Goal: Task Accomplishment & Management: Manage account settings

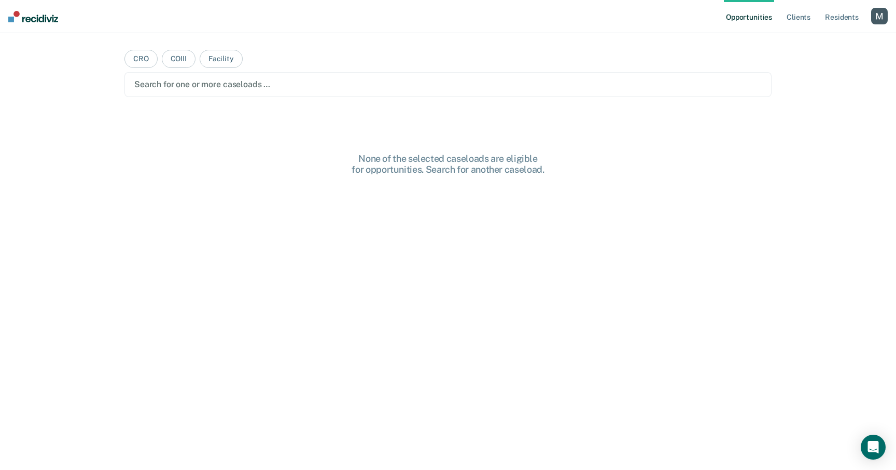
click at [873, 19] on div "button" at bounding box center [880, 16] width 17 height 17
click at [812, 38] on link "Profile" at bounding box center [838, 42] width 84 height 9
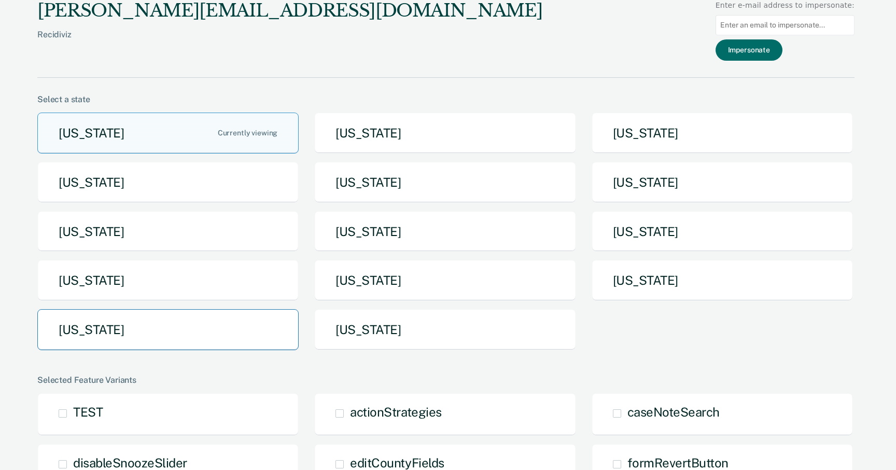
click at [230, 341] on button "[US_STATE]" at bounding box center [167, 329] width 261 height 41
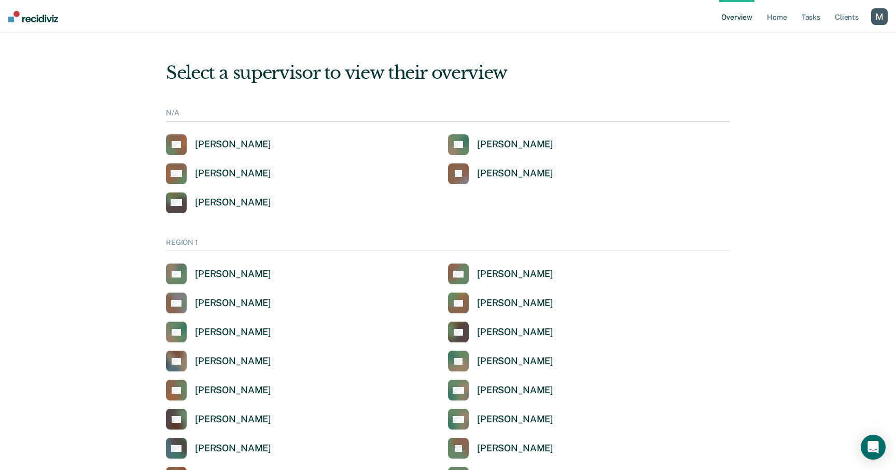
click at [879, 21] on div "button" at bounding box center [880, 16] width 17 height 17
click at [820, 45] on link "Profile" at bounding box center [838, 41] width 84 height 9
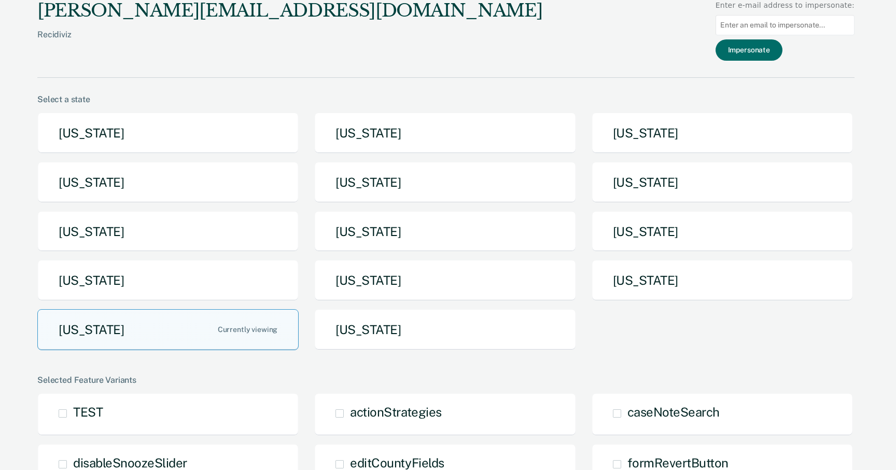
click at [805, 25] on input at bounding box center [785, 25] width 139 height 20
paste input "[PERSON_NAME][EMAIL_ADDRESS][PERSON_NAME][DOMAIN_NAME][US_STATE]"
type input "[PERSON_NAME][EMAIL_ADDRESS][PERSON_NAME][DOMAIN_NAME][US_STATE]"
click at [770, 55] on button "Impersonate" at bounding box center [749, 49] width 67 height 21
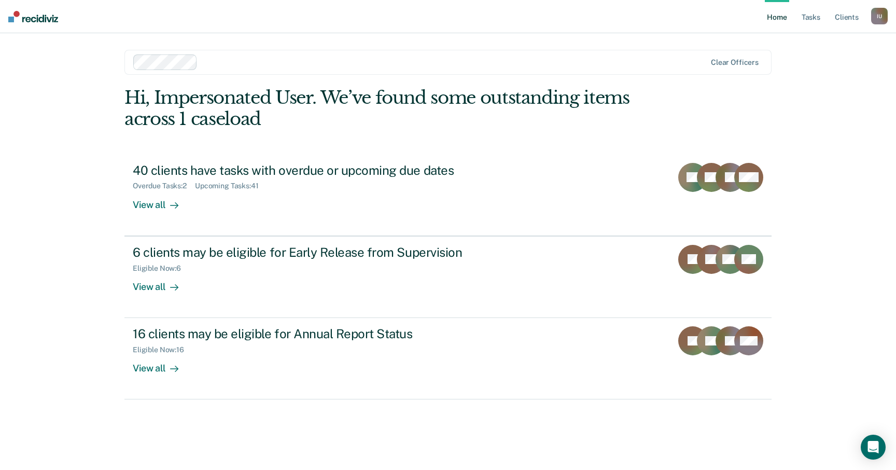
click at [874, 17] on div "I U" at bounding box center [880, 16] width 17 height 17
click at [811, 39] on link "Profile" at bounding box center [838, 42] width 84 height 9
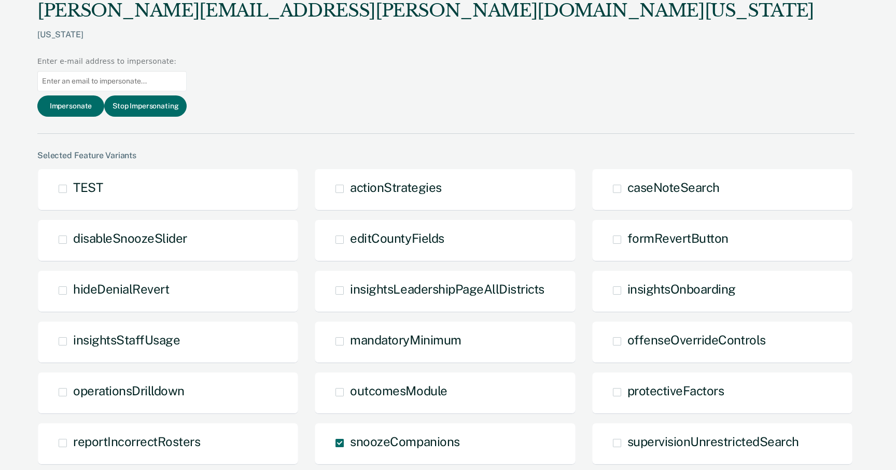
click at [187, 71] on input at bounding box center [111, 81] width 149 height 20
paste input "[PERSON_NAME][EMAIL_ADDRESS][PERSON_NAME][DOMAIN_NAME][US_STATE]"
type input "[PERSON_NAME][EMAIL_ADDRESS][PERSON_NAME][DOMAIN_NAME][US_STATE]"
click at [104, 95] on button "Impersonate" at bounding box center [70, 105] width 67 height 21
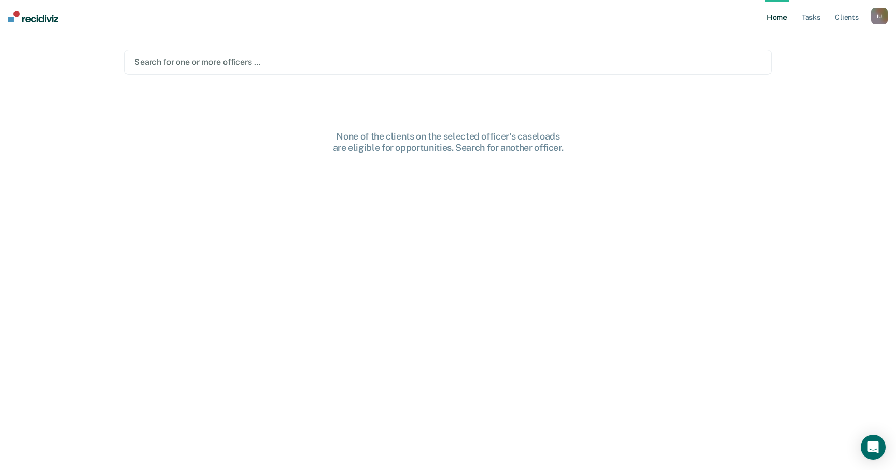
click at [879, 18] on div "I U" at bounding box center [880, 16] width 17 height 17
click at [657, 64] on div at bounding box center [448, 62] width 628 height 12
click at [645, 35] on main "Search for one or more officers … None of the clients on the selected officer's…" at bounding box center [448, 239] width 672 height 412
click at [881, 23] on div "I U" at bounding box center [880, 16] width 17 height 17
click at [815, 38] on link "Profile" at bounding box center [838, 42] width 84 height 9
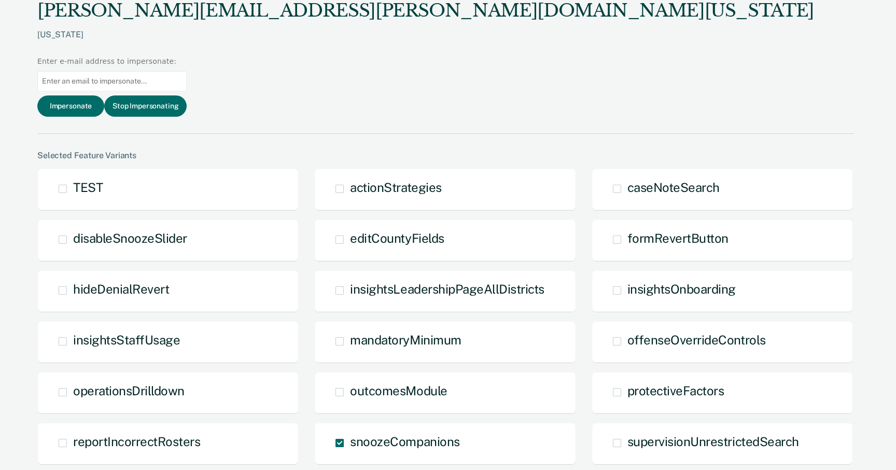
click at [187, 71] on input at bounding box center [111, 81] width 149 height 20
paste input "[PERSON_NAME][EMAIL_ADDRESS][PERSON_NAME][DOMAIN_NAME][US_STATE]"
click at [187, 71] on input "[PERSON_NAME][EMAIL_ADDRESS][PERSON_NAME][DOMAIN_NAME][US_STATE]" at bounding box center [111, 81] width 149 height 20
type input "[PERSON_NAME][EMAIL_ADDRESS][PERSON_NAME][DOMAIN_NAME][US_STATE]"
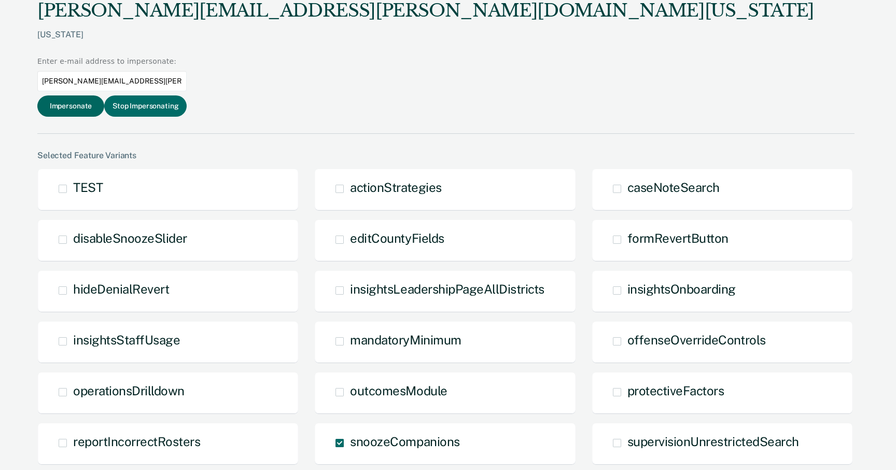
click at [104, 95] on button "Impersonate" at bounding box center [70, 105] width 67 height 21
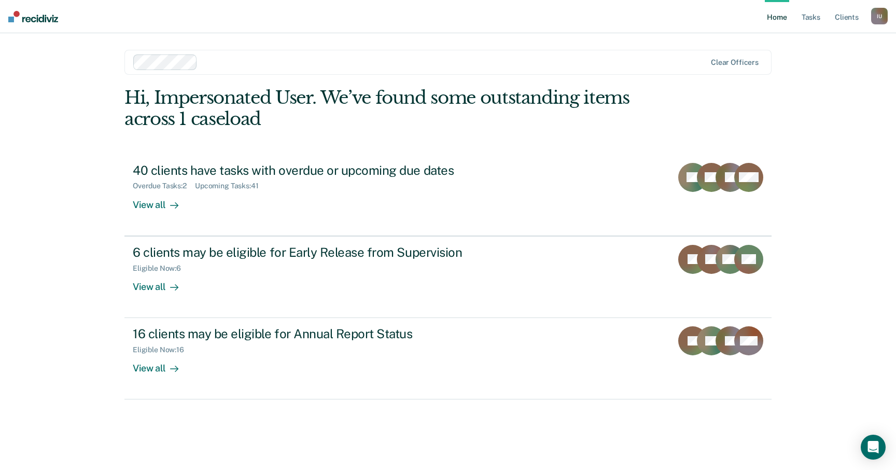
click at [347, 60] on div at bounding box center [454, 62] width 504 height 12
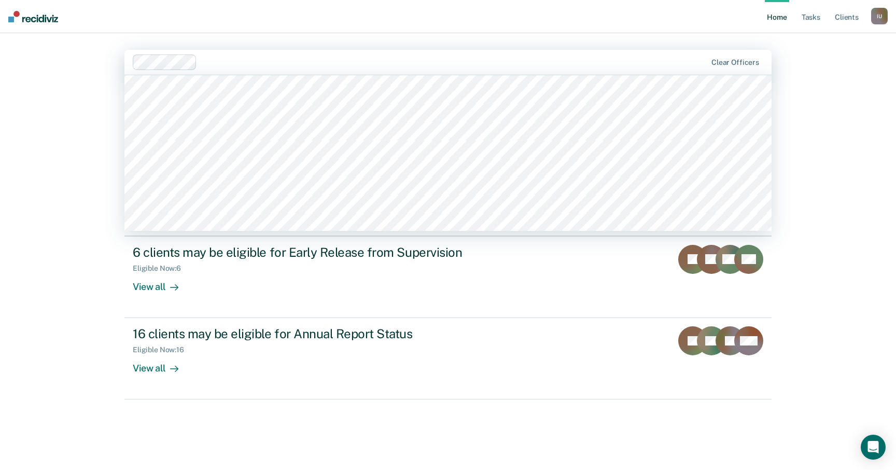
scroll to position [1630, 0]
click at [80, 219] on div "Home Tasks Client s Impersonated User I U Profile How it works Log Out [PERSON_…" at bounding box center [448, 235] width 896 height 470
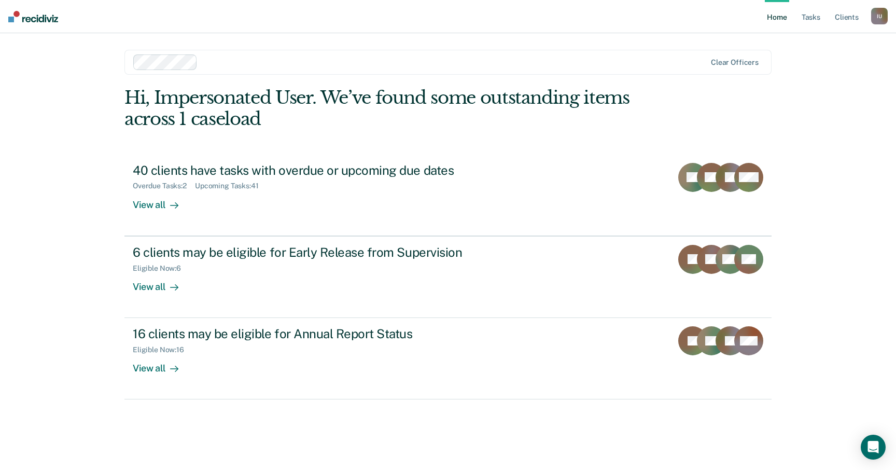
click at [304, 67] on div at bounding box center [454, 62] width 504 height 12
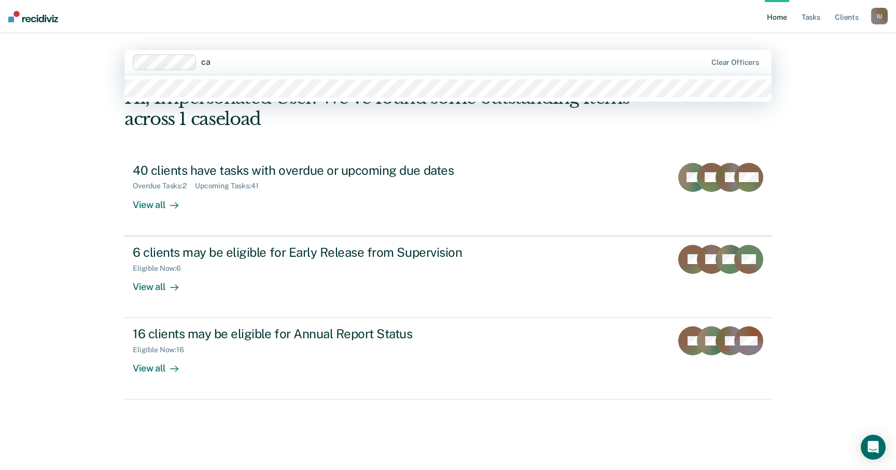
type input "c"
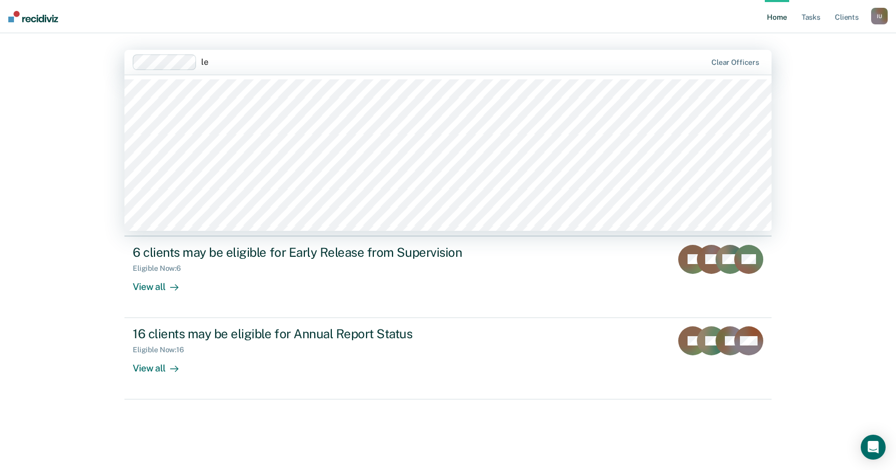
type input "l"
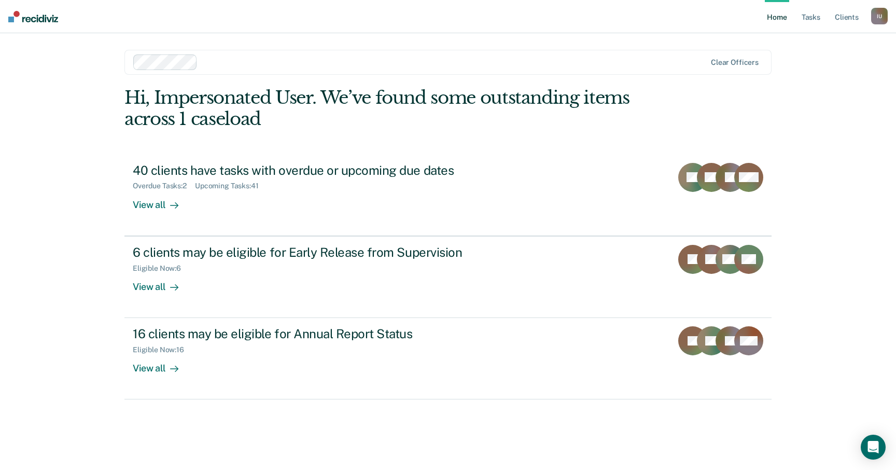
type input "'"
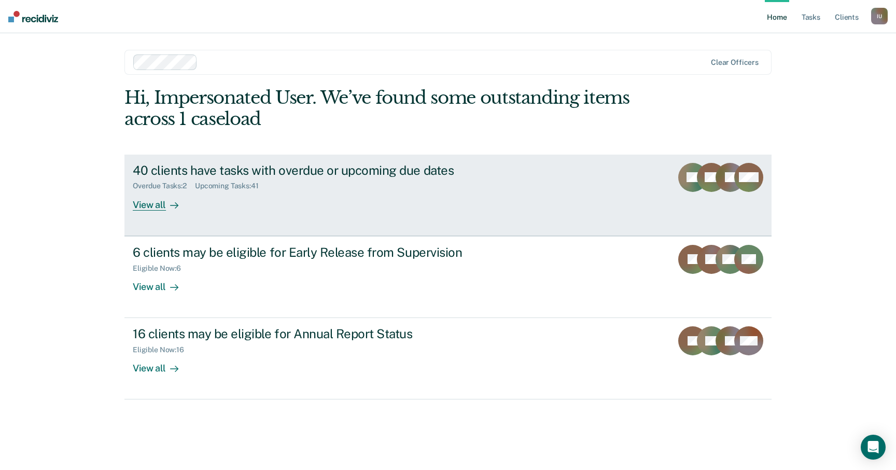
click at [398, 167] on div "40 clients have tasks with overdue or upcoming due dates" at bounding box center [315, 170] width 364 height 15
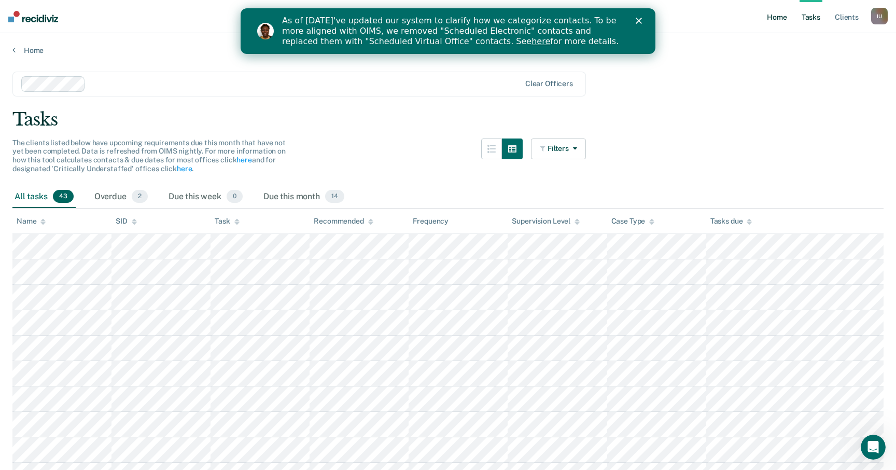
click at [780, 18] on link "Home" at bounding box center [777, 16] width 24 height 33
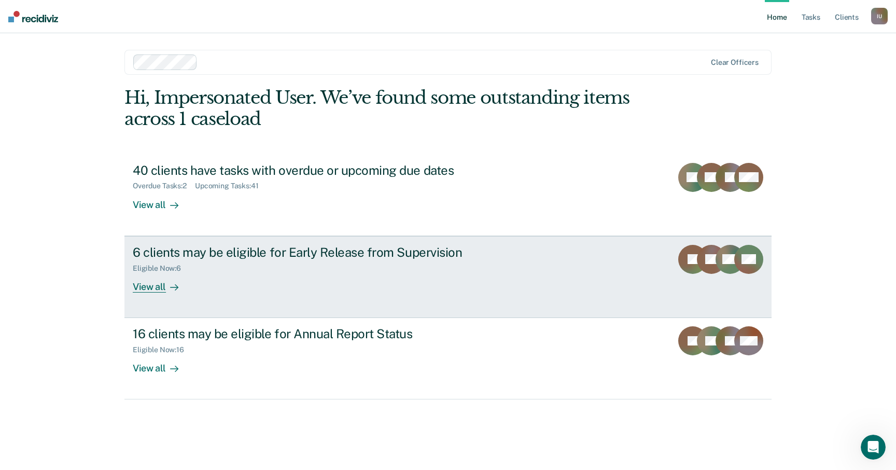
click at [264, 275] on div "6 clients may be eligible for Early Release from Supervision Eligible Now : 6 V…" at bounding box center [327, 269] width 389 height 48
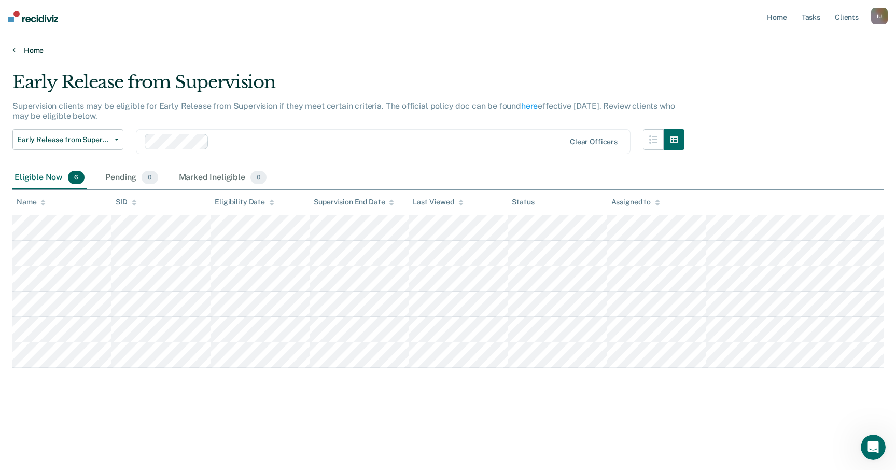
click at [43, 49] on link "Home" at bounding box center [448, 50] width 872 height 9
